Goal: Information Seeking & Learning: Find specific fact

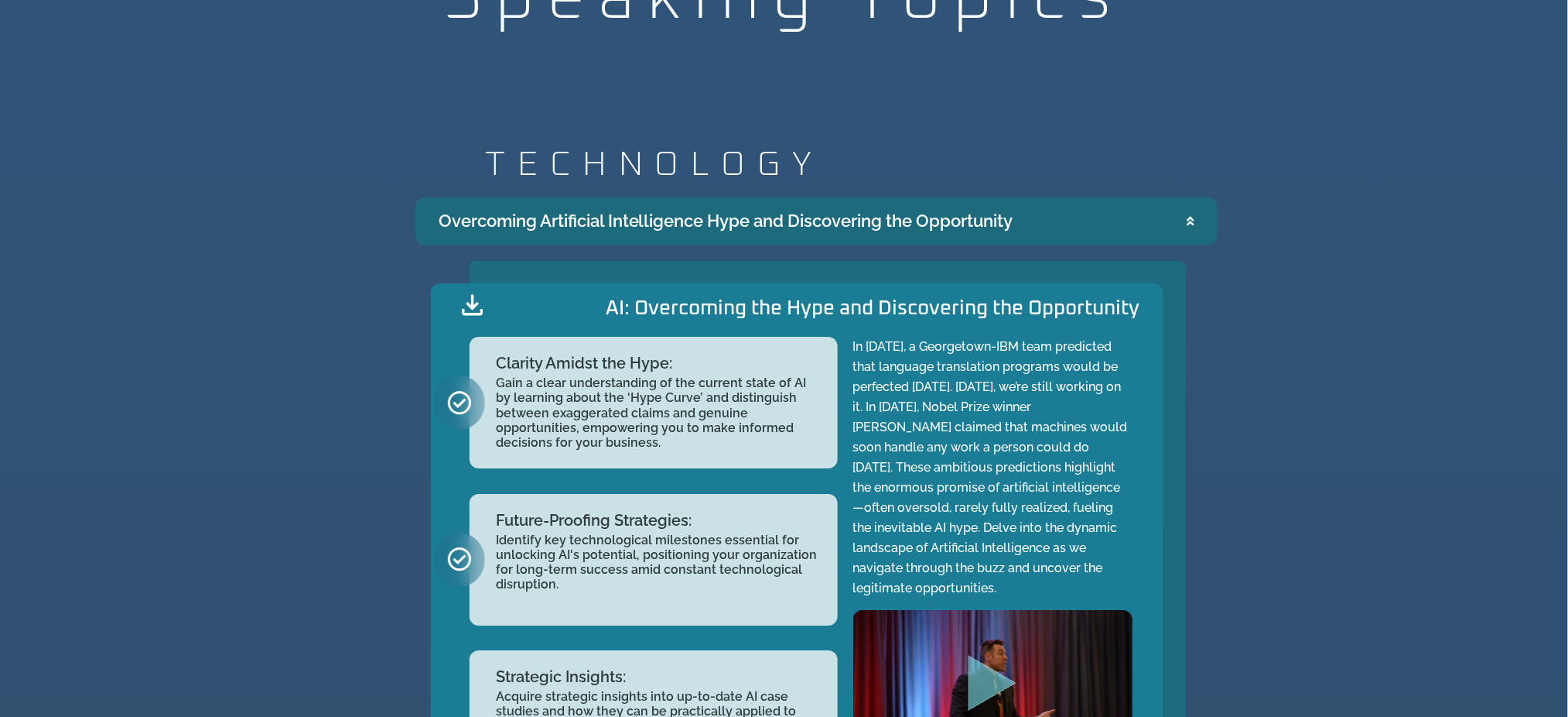
scroll to position [1625, 0]
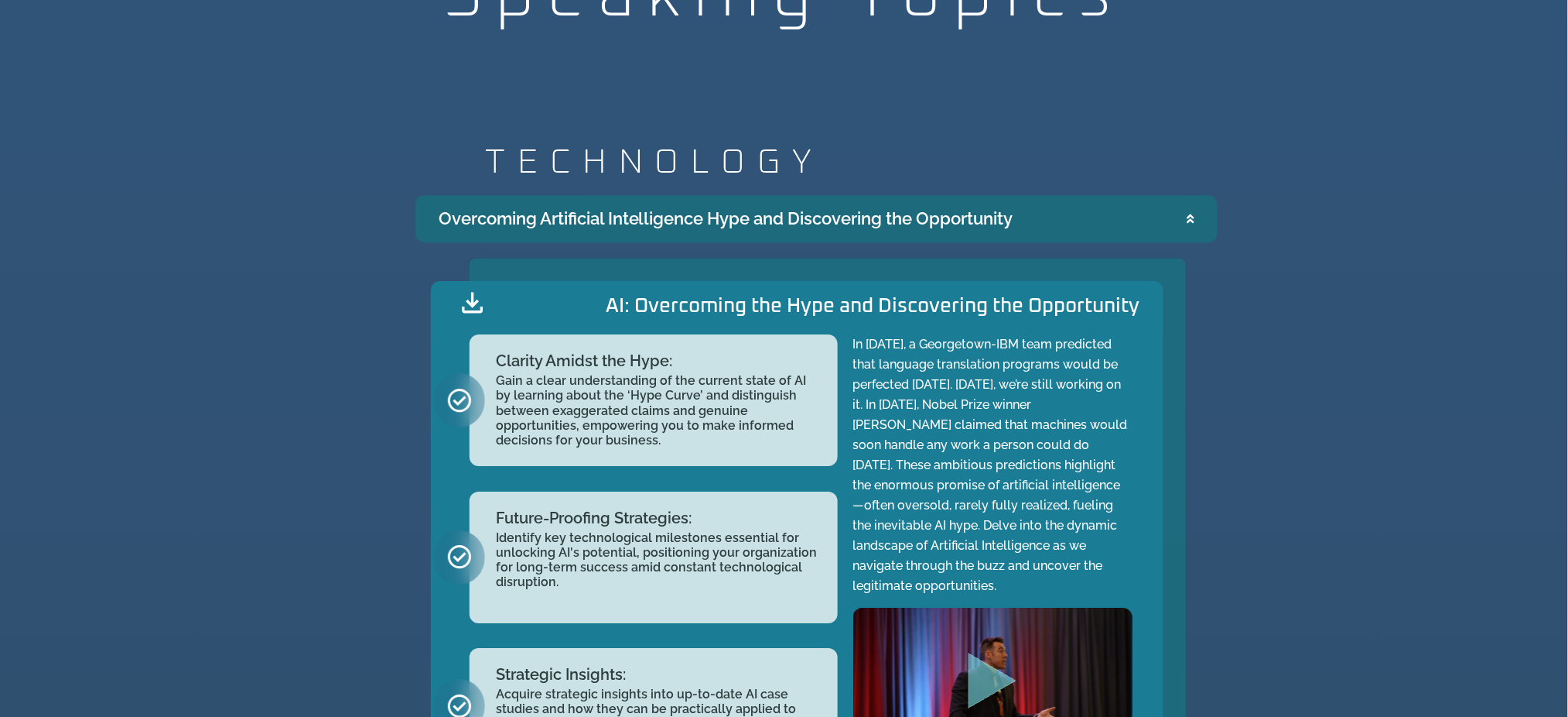
click at [1198, 212] on summary "Overcoming Artificial Intelligence Hype and Discovering the Opportunity" at bounding box center [817, 218] width 802 height 47
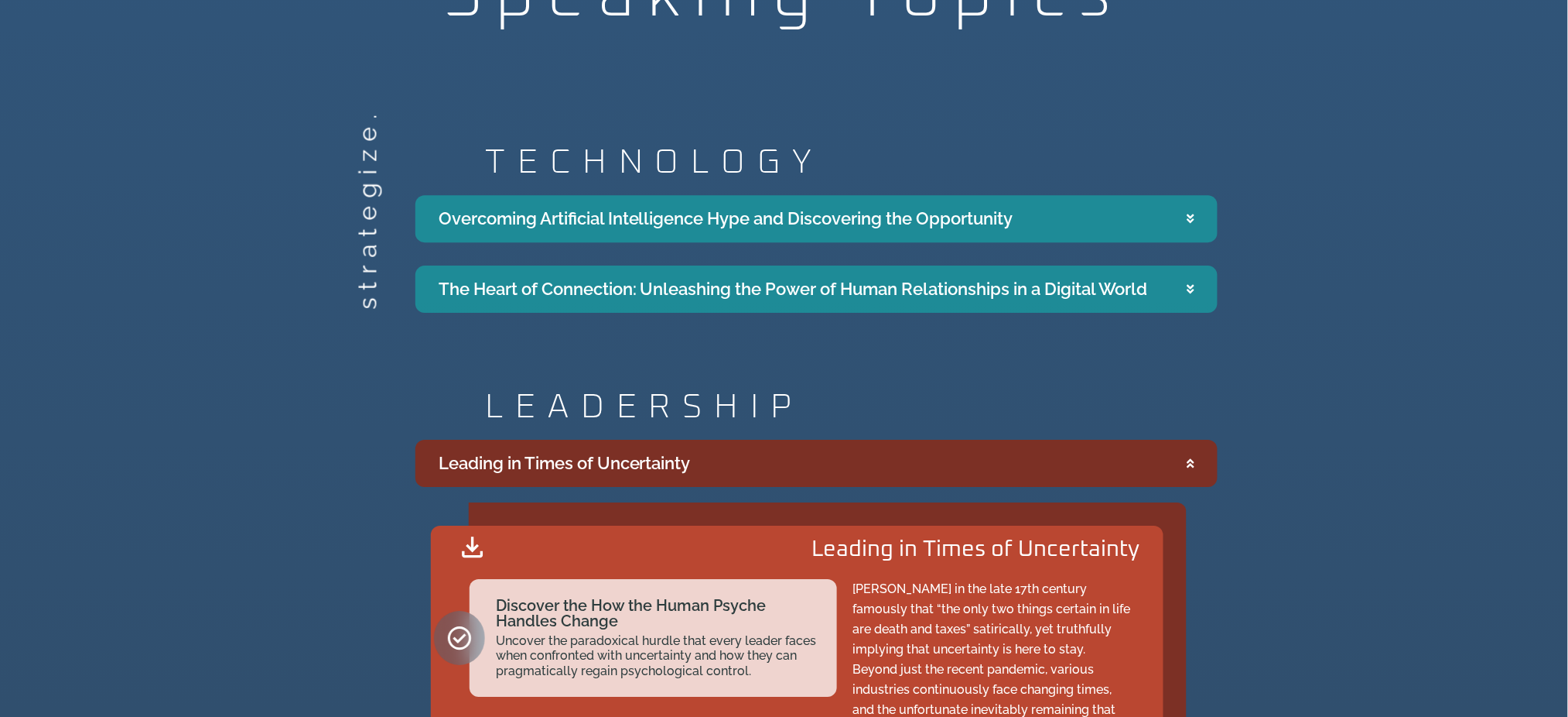
click at [1191, 470] on icon "Accordion. Open links with Enter or Space, close with Escape, and navigate with…" at bounding box center [1191, 463] width 7 height 12
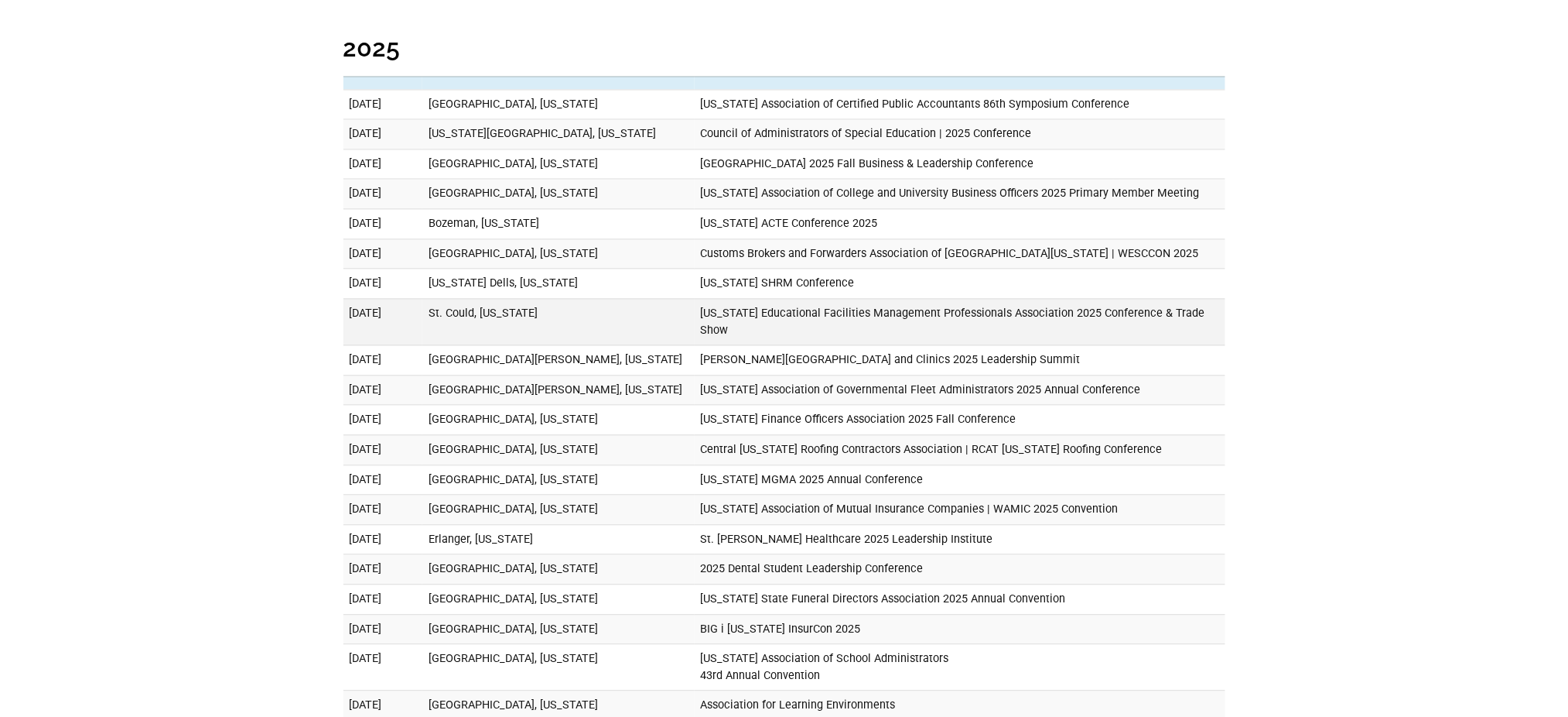
scroll to position [1055, 0]
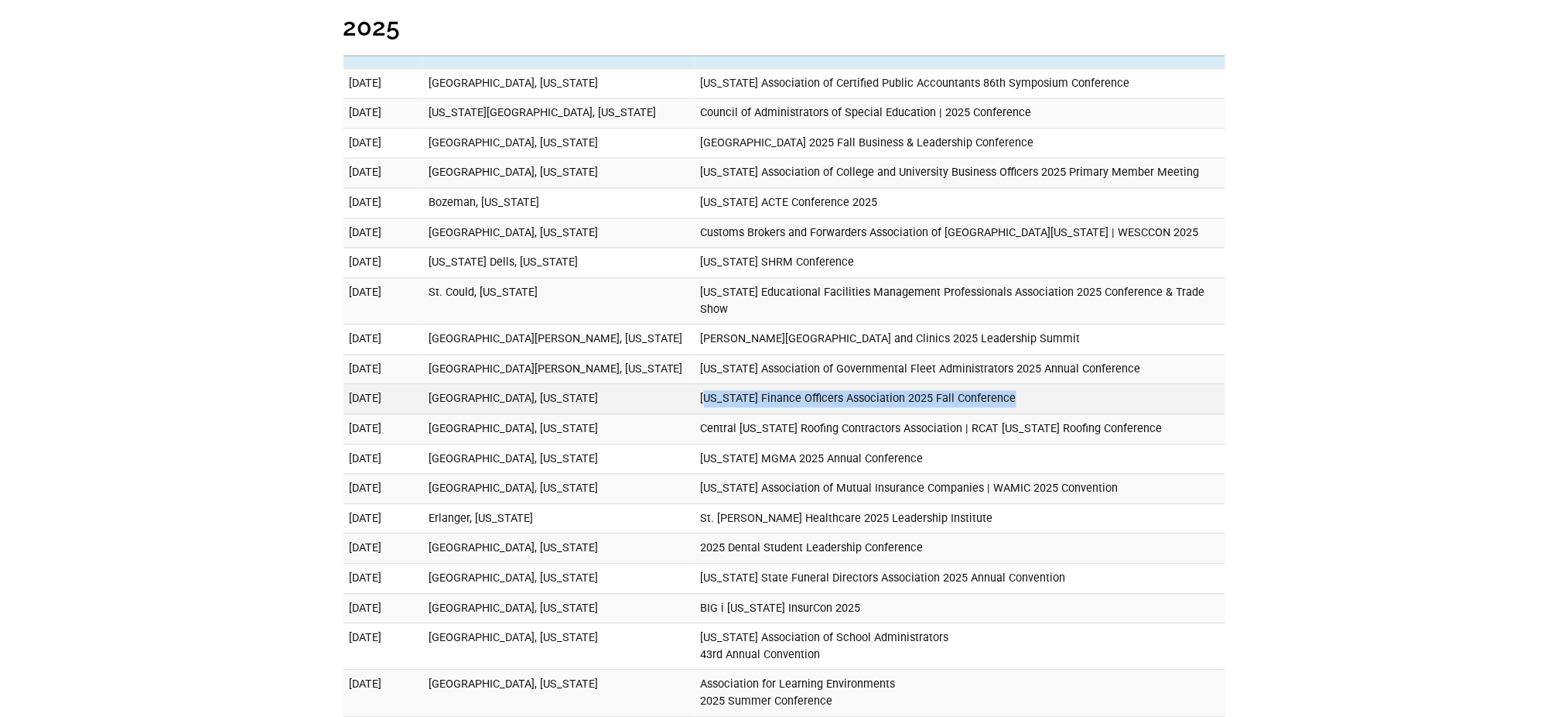
drag, startPoint x: 682, startPoint y: 381, endPoint x: 995, endPoint y: 382, distance: 313.0
click at [995, 385] on td "[US_STATE] Finance Officers Association 2025 Fall Conference" at bounding box center [960, 399] width 531 height 30
drag, startPoint x: 1084, startPoint y: 351, endPoint x: 421, endPoint y: 358, distance: 663.0
click at [421, 358] on tr "[DATE] [GEOGRAPHIC_DATA][PERSON_NAME], [US_STATE] [US_STATE] Association of Gov…" at bounding box center [785, 369] width 882 height 30
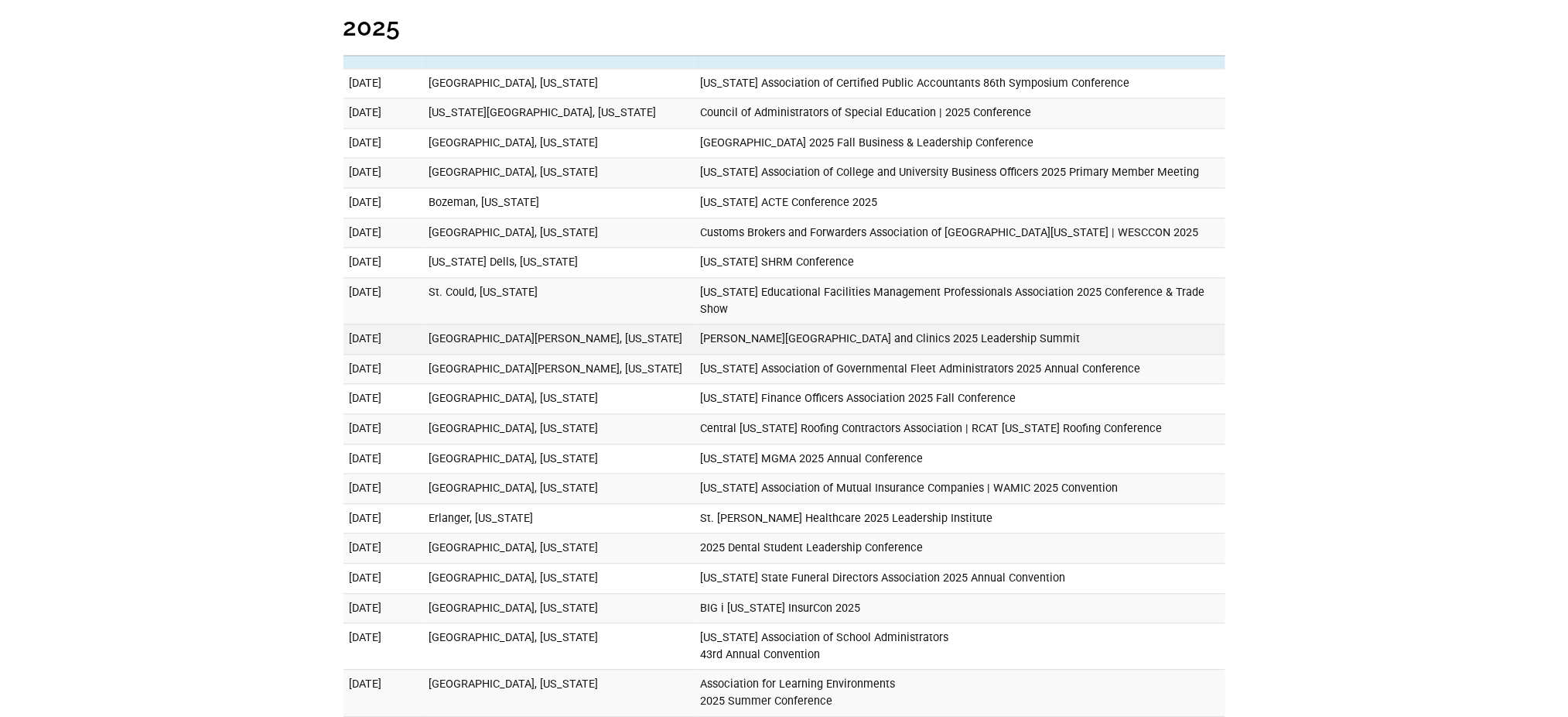
drag, startPoint x: 1002, startPoint y: 317, endPoint x: 645, endPoint y: 319, distance: 357.0
drag, startPoint x: 645, startPoint y: 319, endPoint x: 579, endPoint y: 316, distance: 66.1
click at [579, 325] on td "[GEOGRAPHIC_DATA][PERSON_NAME], [US_STATE]" at bounding box center [558, 339] width 272 height 30
drag, startPoint x: 491, startPoint y: 334, endPoint x: 769, endPoint y: 327, distance: 278.1
click at [769, 327] on tr "[DATE][GEOGRAPHIC_DATA][PERSON_NAME], [US_STATE] [PERSON_NAME][GEOGRAPHIC_DATA]…" at bounding box center [785, 339] width 882 height 30
